Goal: Find specific fact: Find specific fact

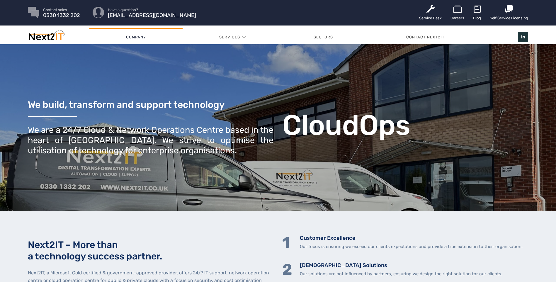
click at [131, 35] on link "Company" at bounding box center [135, 37] width 93 height 18
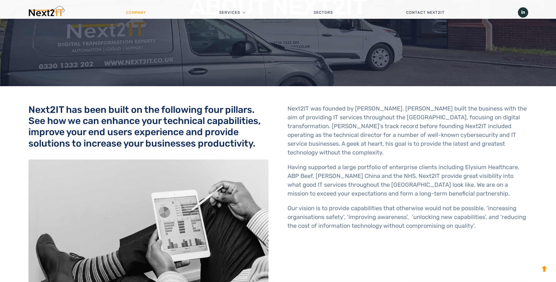
scroll to position [117, 0]
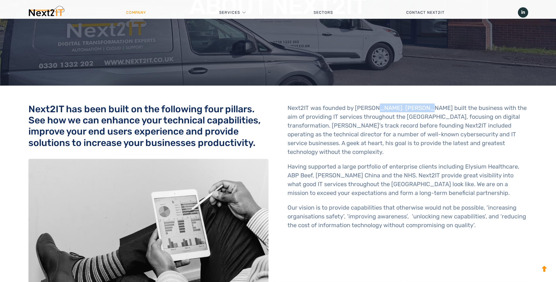
drag, startPoint x: 374, startPoint y: 107, endPoint x: 421, endPoint y: 105, distance: 47.2
click at [421, 105] on p "Next2IT was founded by [PERSON_NAME]. [PERSON_NAME] built the business with the…" at bounding box center [407, 129] width 240 height 53
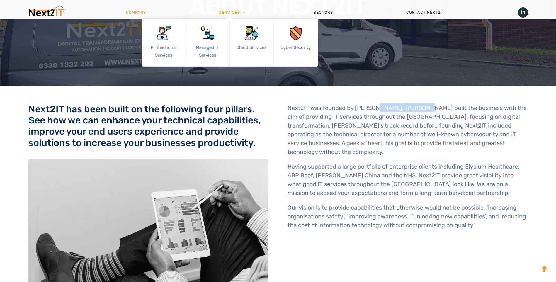
copy p "van de Laarschot"
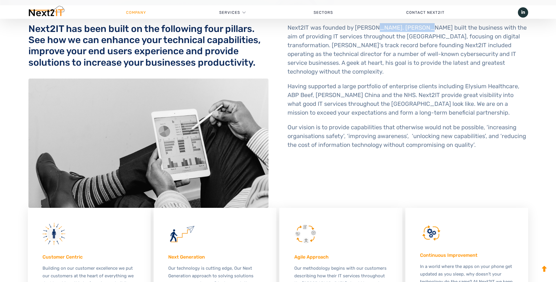
scroll to position [176, 0]
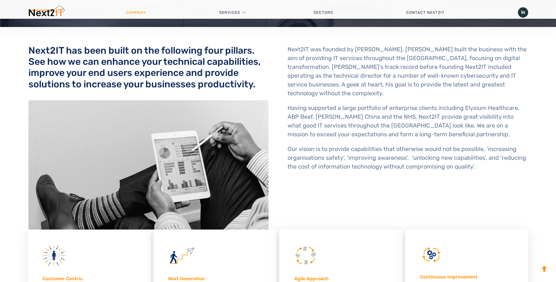
click at [418, 71] on p "Next2IT was founded by [PERSON_NAME]. [PERSON_NAME] built the business with the…" at bounding box center [407, 71] width 240 height 53
drag, startPoint x: 420, startPoint y: 50, endPoint x: 355, endPoint y: 49, distance: 65.1
click at [355, 49] on p "Next2IT was founded by [PERSON_NAME]. [PERSON_NAME] built the business with the…" at bounding box center [407, 71] width 240 height 53
copy p "Deklan van de Laarschot"
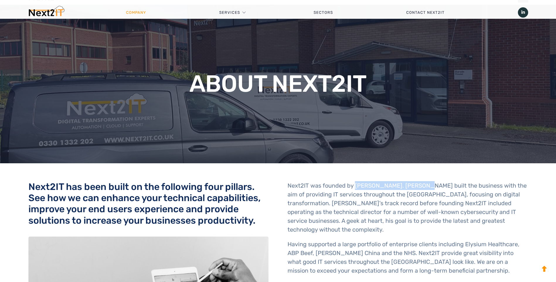
scroll to position [29, 0]
